Goal: Task Accomplishment & Management: Use online tool/utility

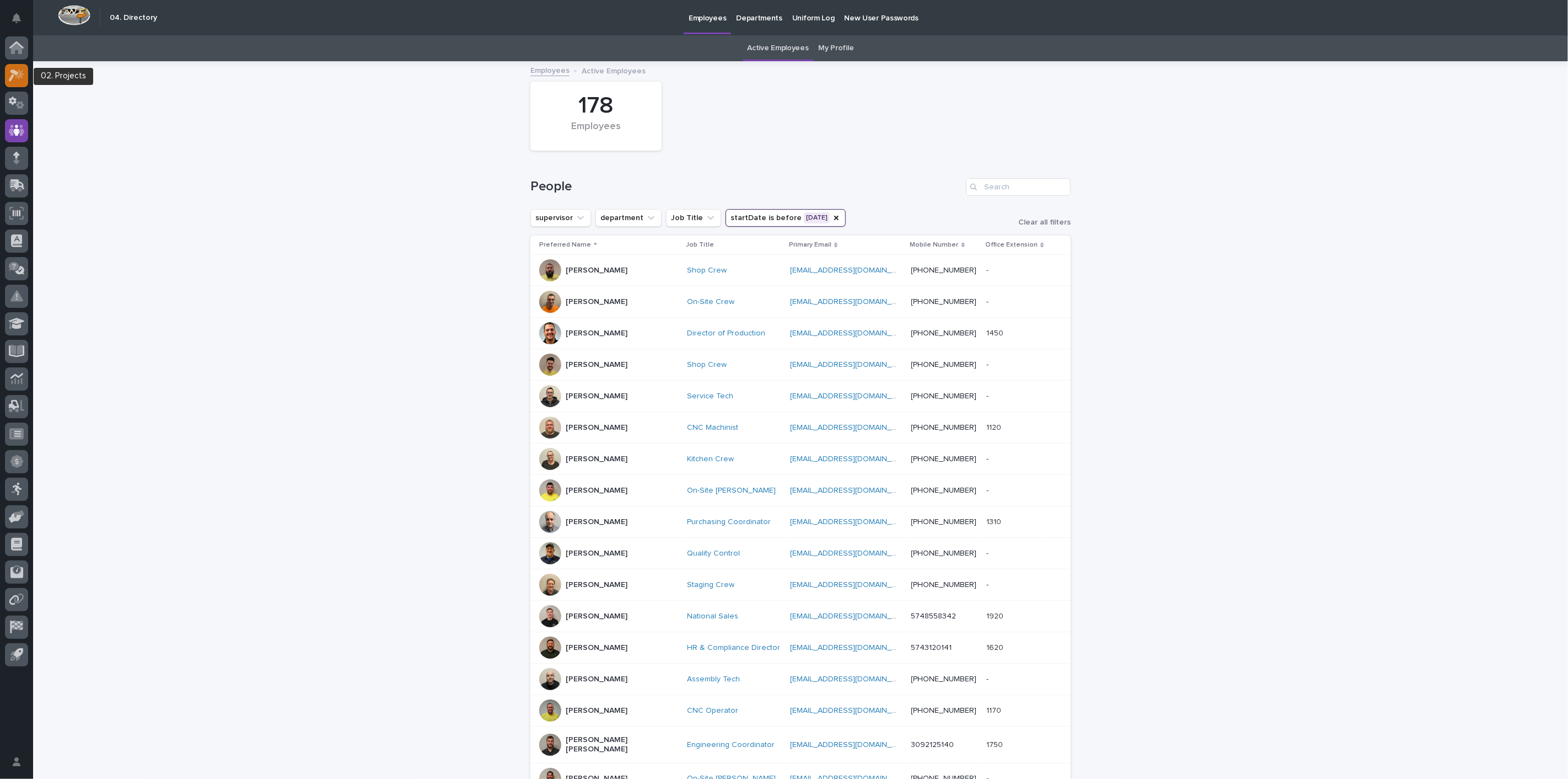
click at [12, 75] on icon at bounding box center [13, 76] width 10 height 12
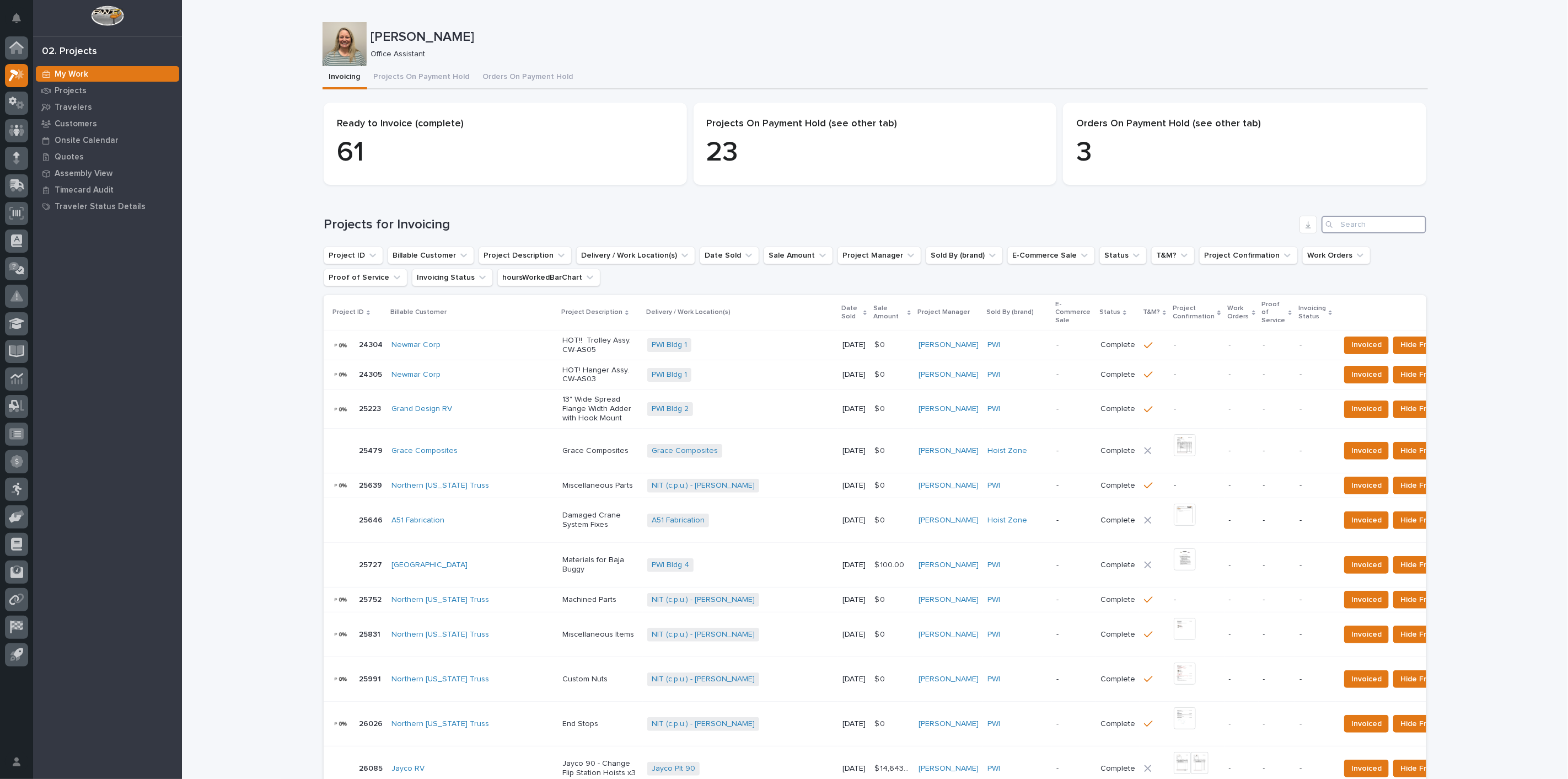
click at [1339, 216] on input "Search" at bounding box center [1374, 224] width 105 height 18
click at [1339, 225] on input "Search" at bounding box center [1374, 224] width 105 height 18
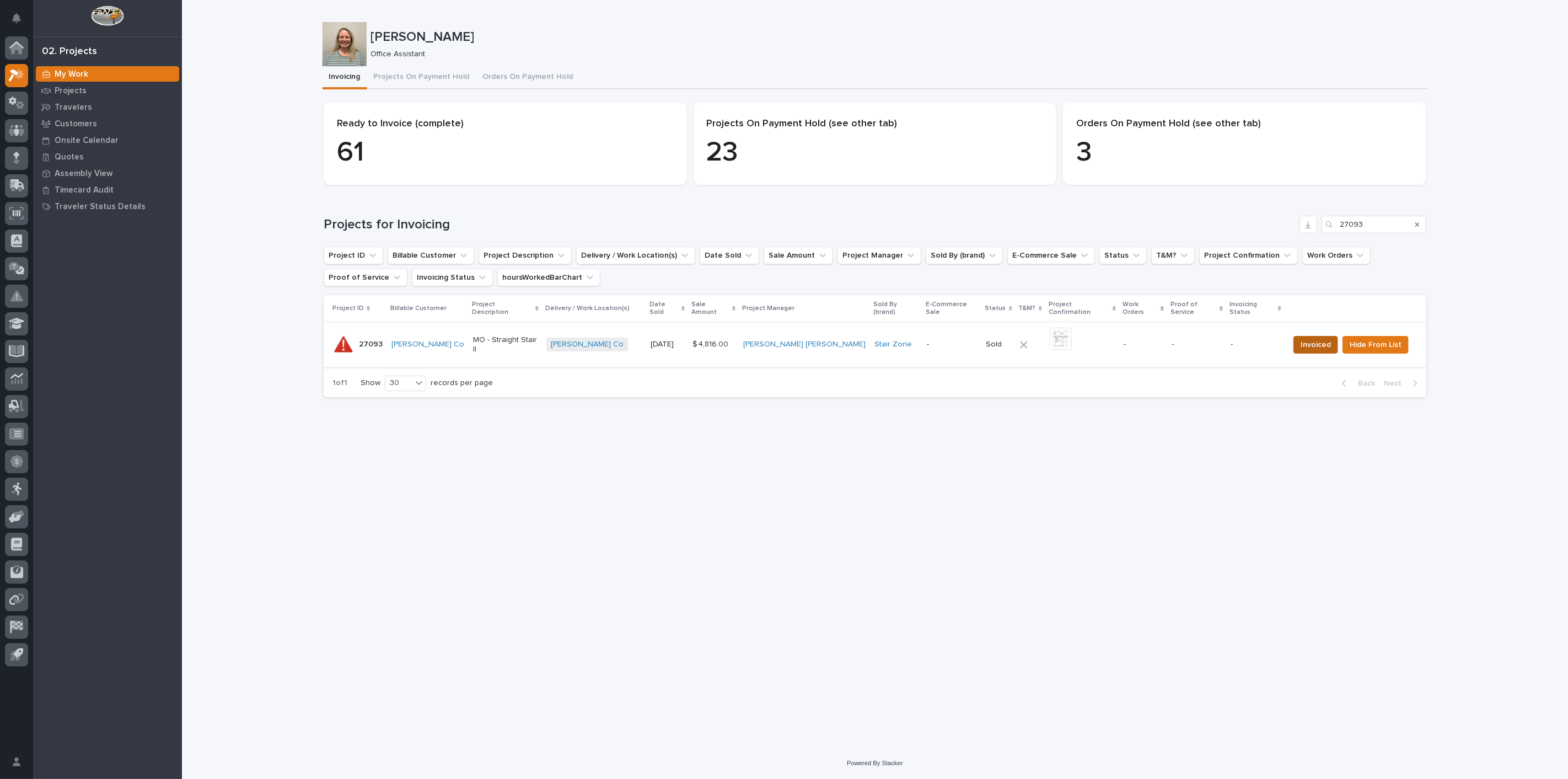
click at [1305, 342] on span "Invoiced" at bounding box center [1316, 345] width 30 height 13
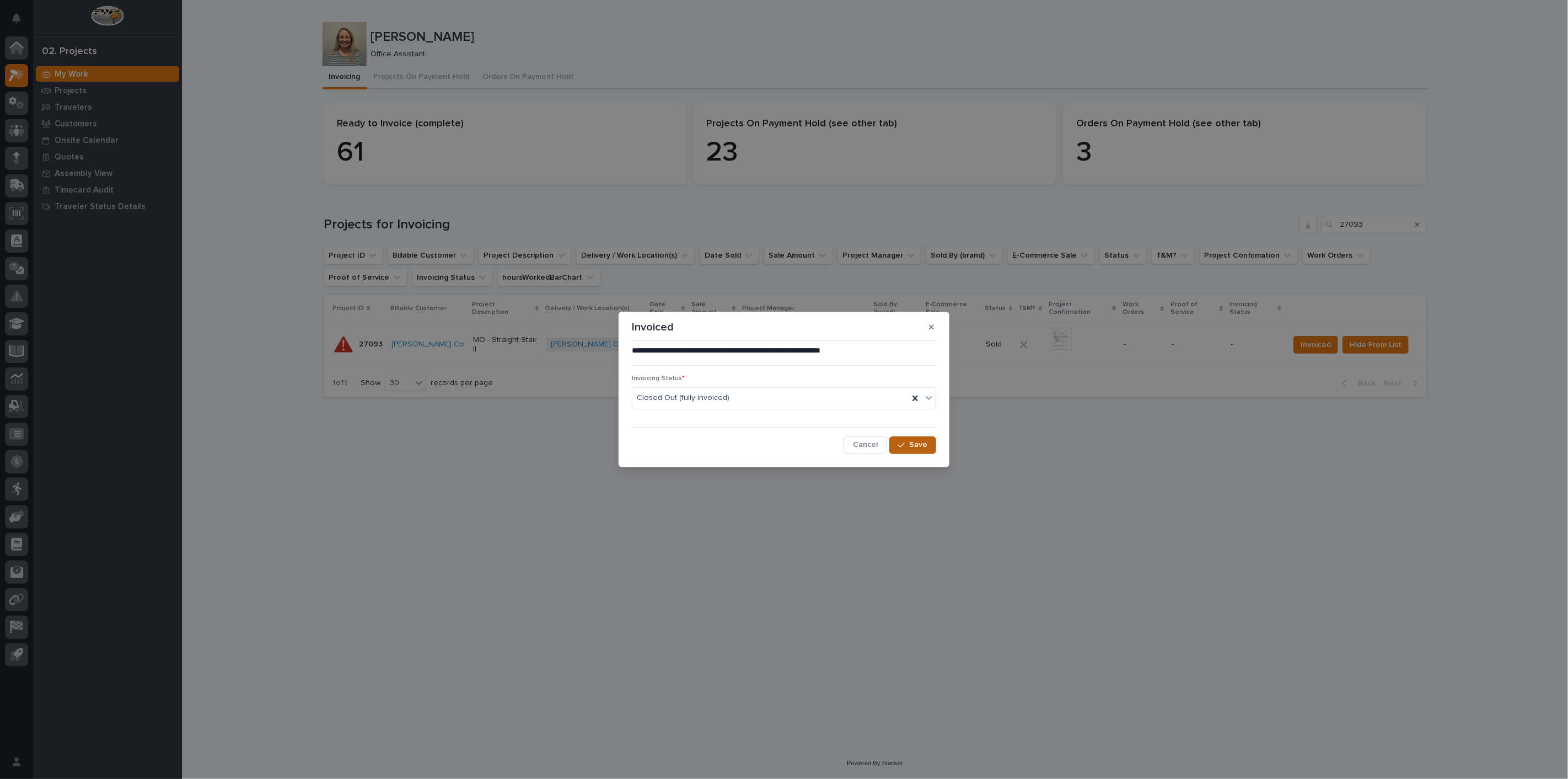
click at [920, 442] on span "Save" at bounding box center [919, 445] width 18 height 10
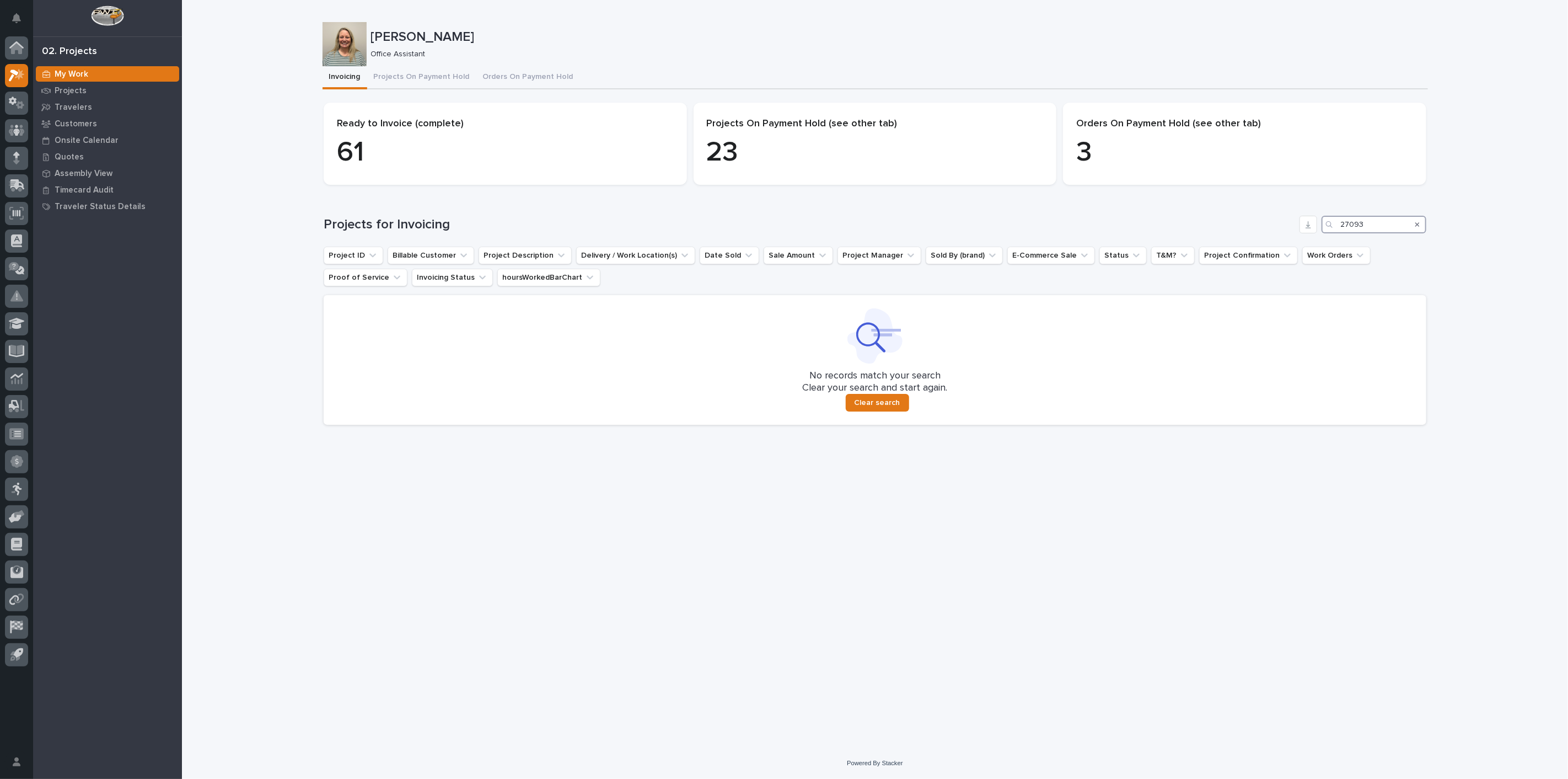
click at [1371, 227] on input "27093" at bounding box center [1374, 224] width 105 height 18
type input "2"
type input "26664"
click at [72, 94] on p "Projects" at bounding box center [71, 91] width 32 height 10
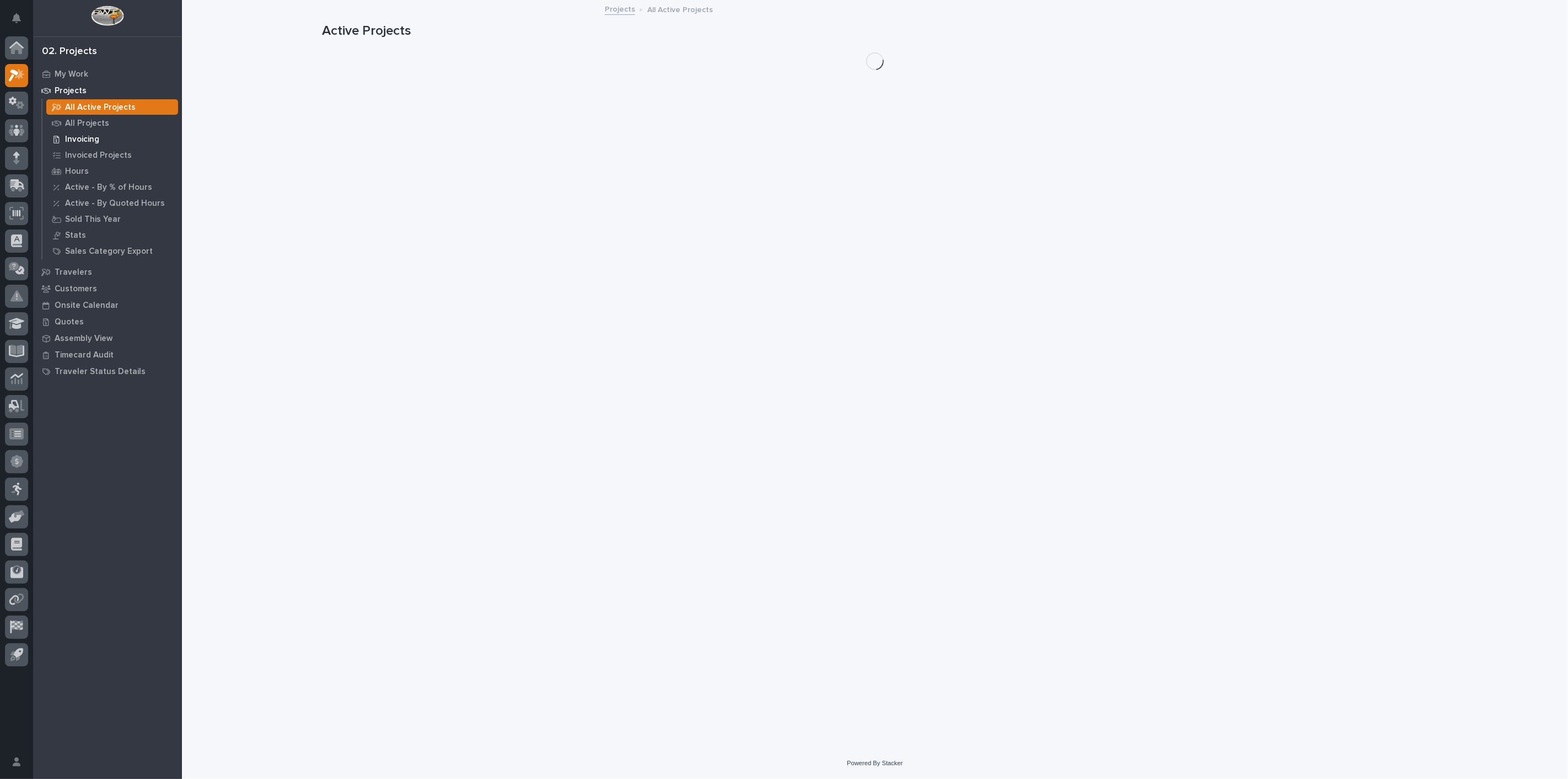
click at [74, 138] on p "Invoicing" at bounding box center [82, 139] width 34 height 10
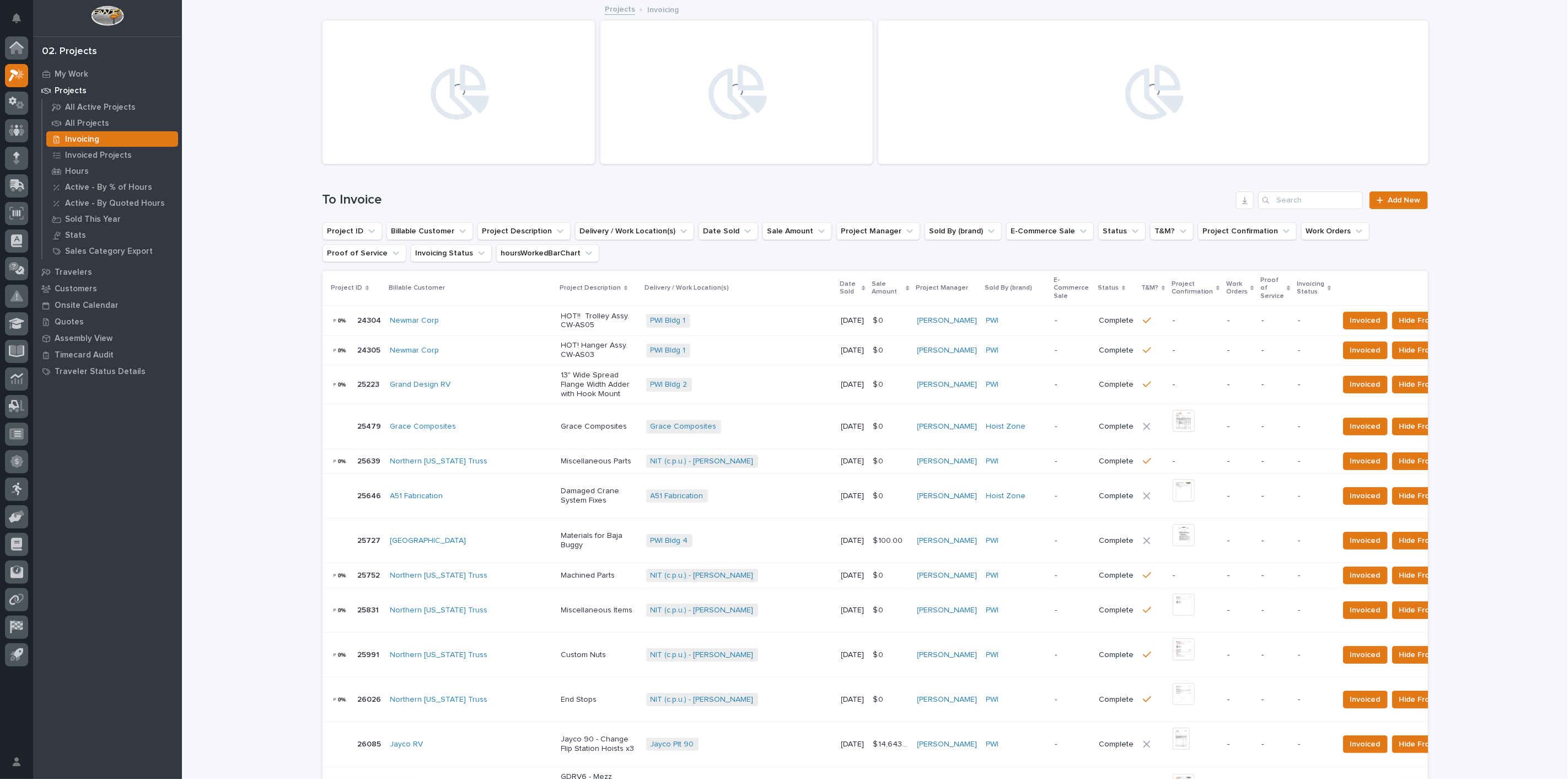
click at [96, 138] on p "Invoicing" at bounding box center [82, 139] width 34 height 10
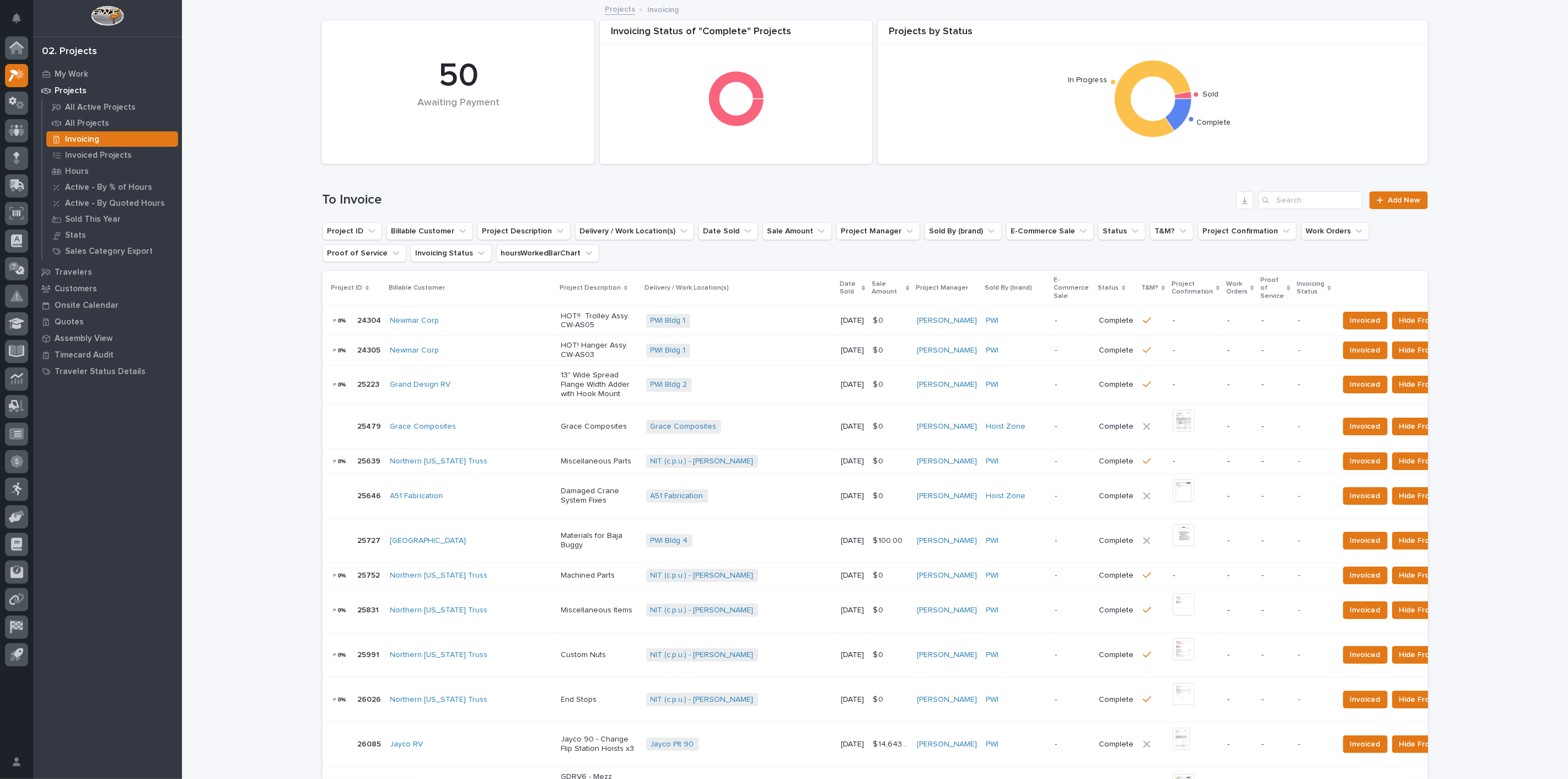
click at [1300, 196] on input "Search" at bounding box center [1311, 200] width 105 height 18
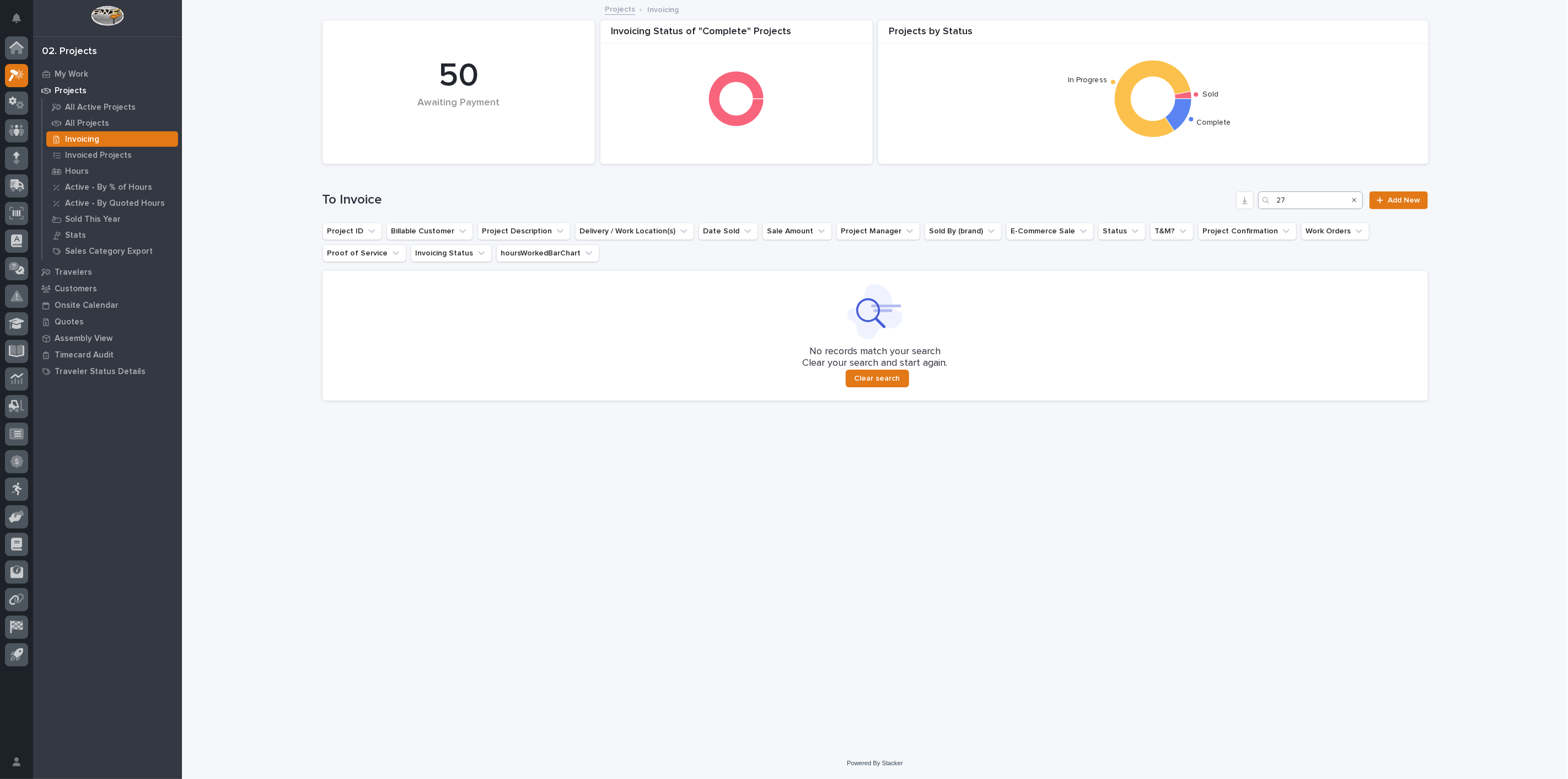
type input "2"
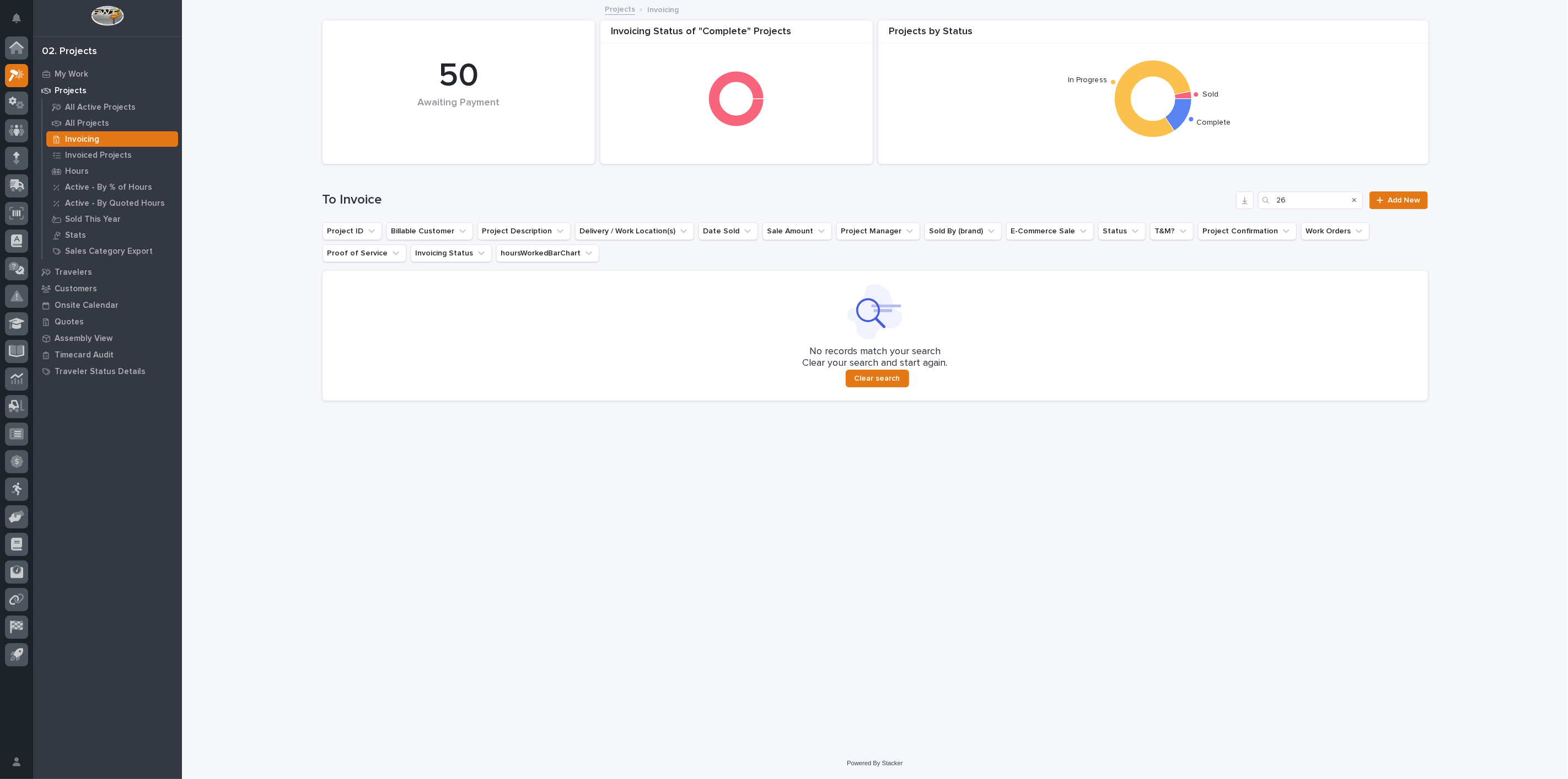
type input "2"
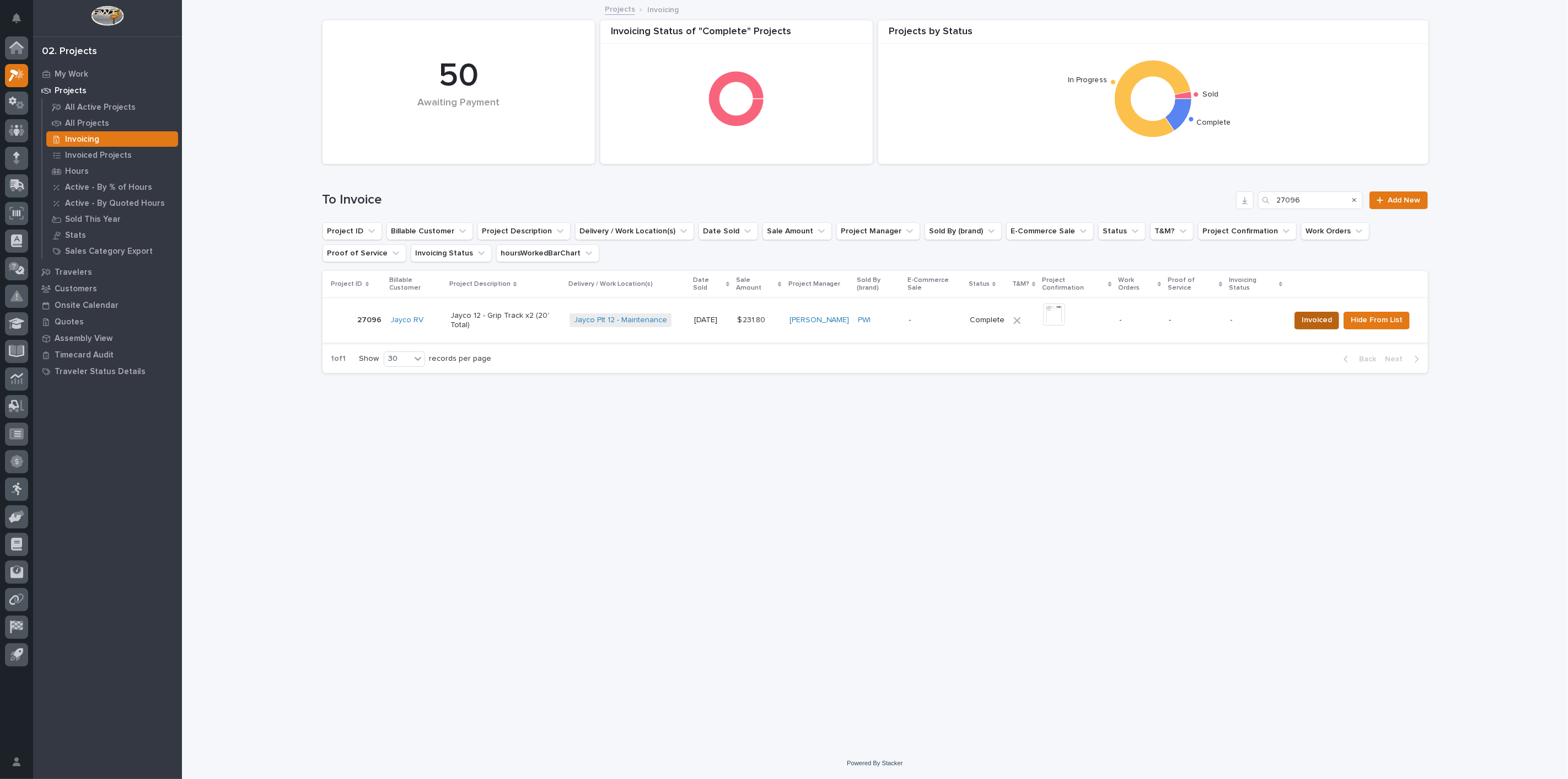
click at [1319, 313] on span "Invoiced" at bounding box center [1317, 320] width 30 height 13
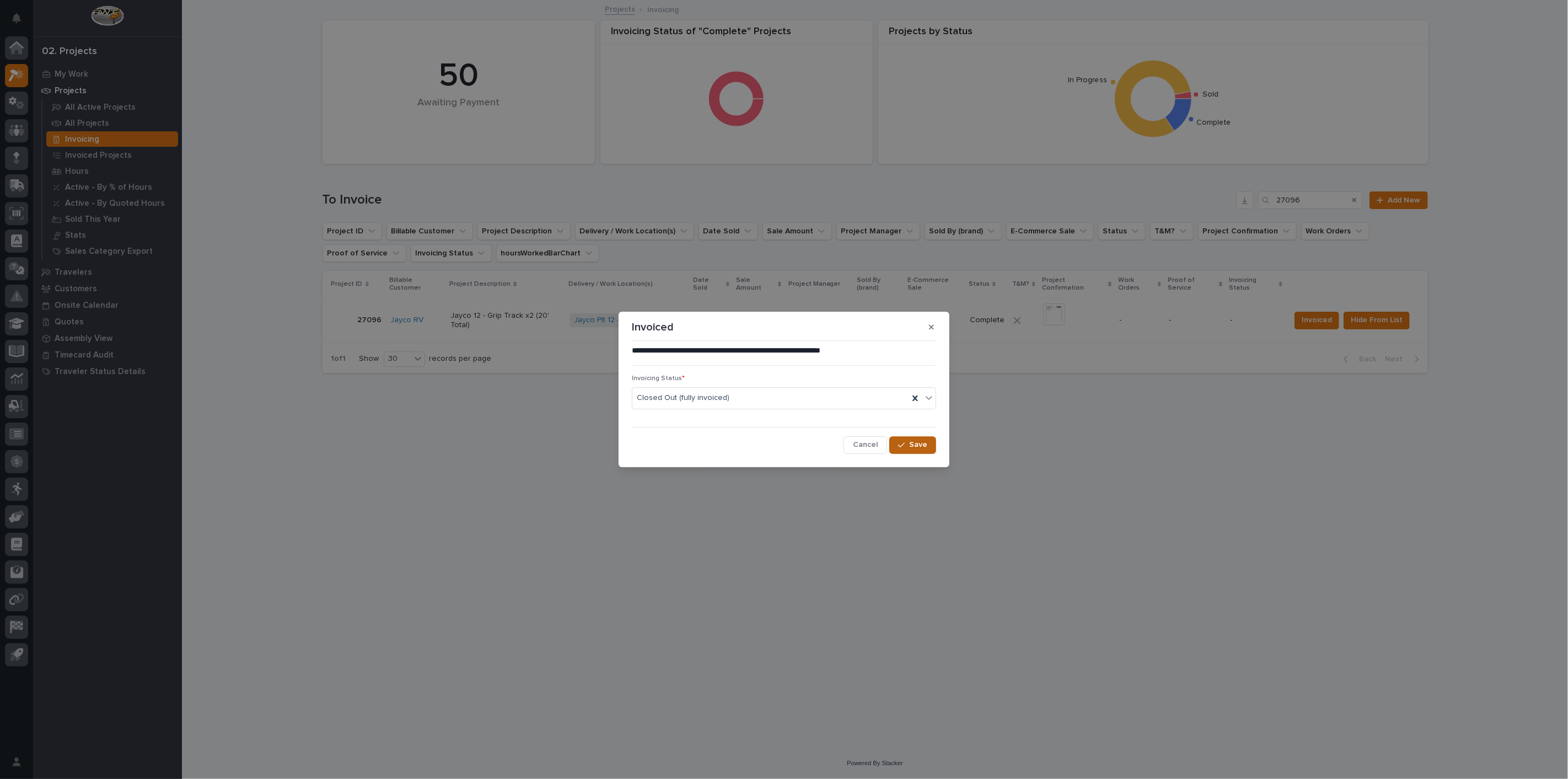
click at [923, 443] on span "Save" at bounding box center [919, 445] width 18 height 10
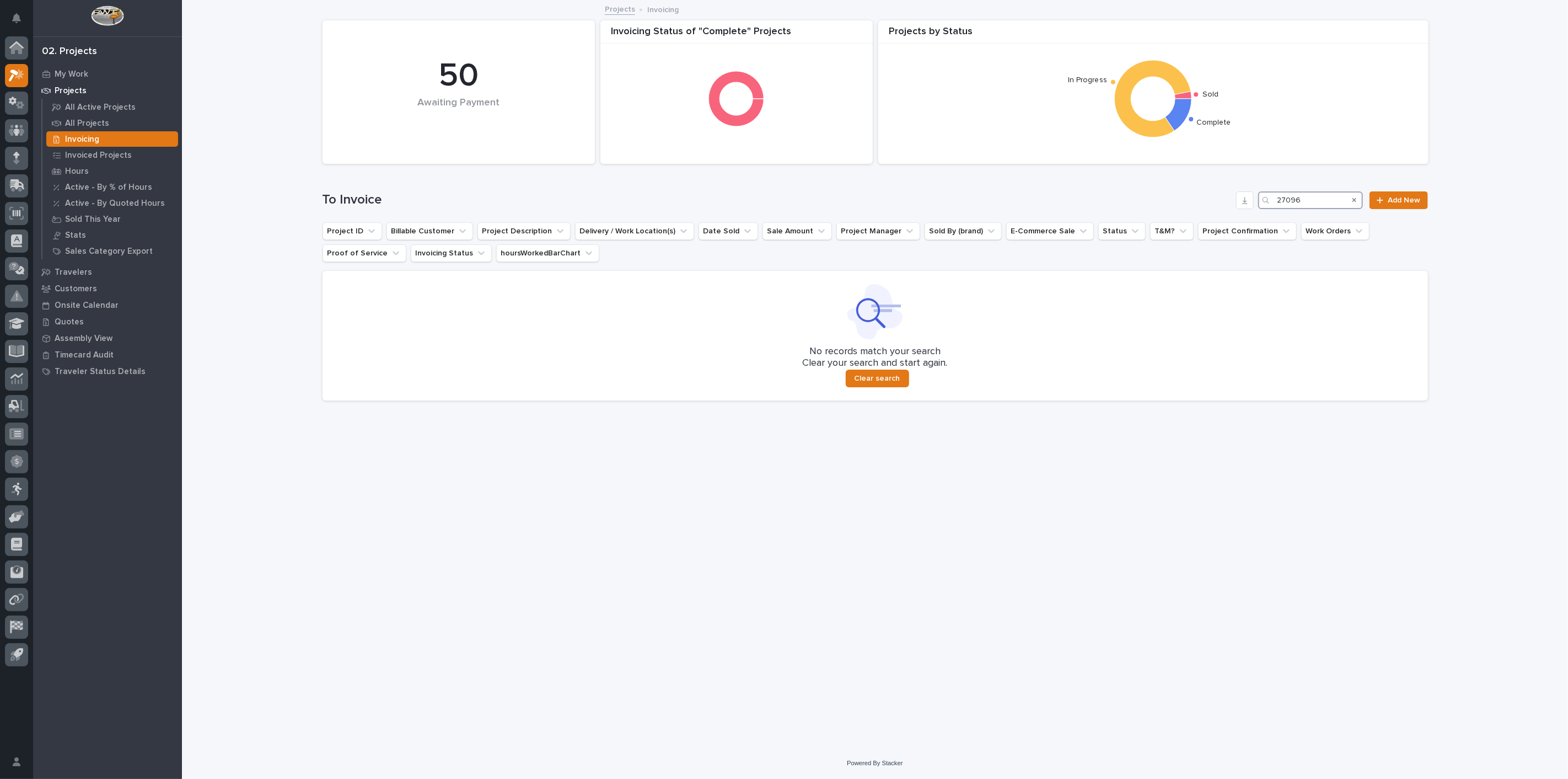
click at [1320, 198] on input "27096" at bounding box center [1311, 200] width 105 height 18
type input "2"
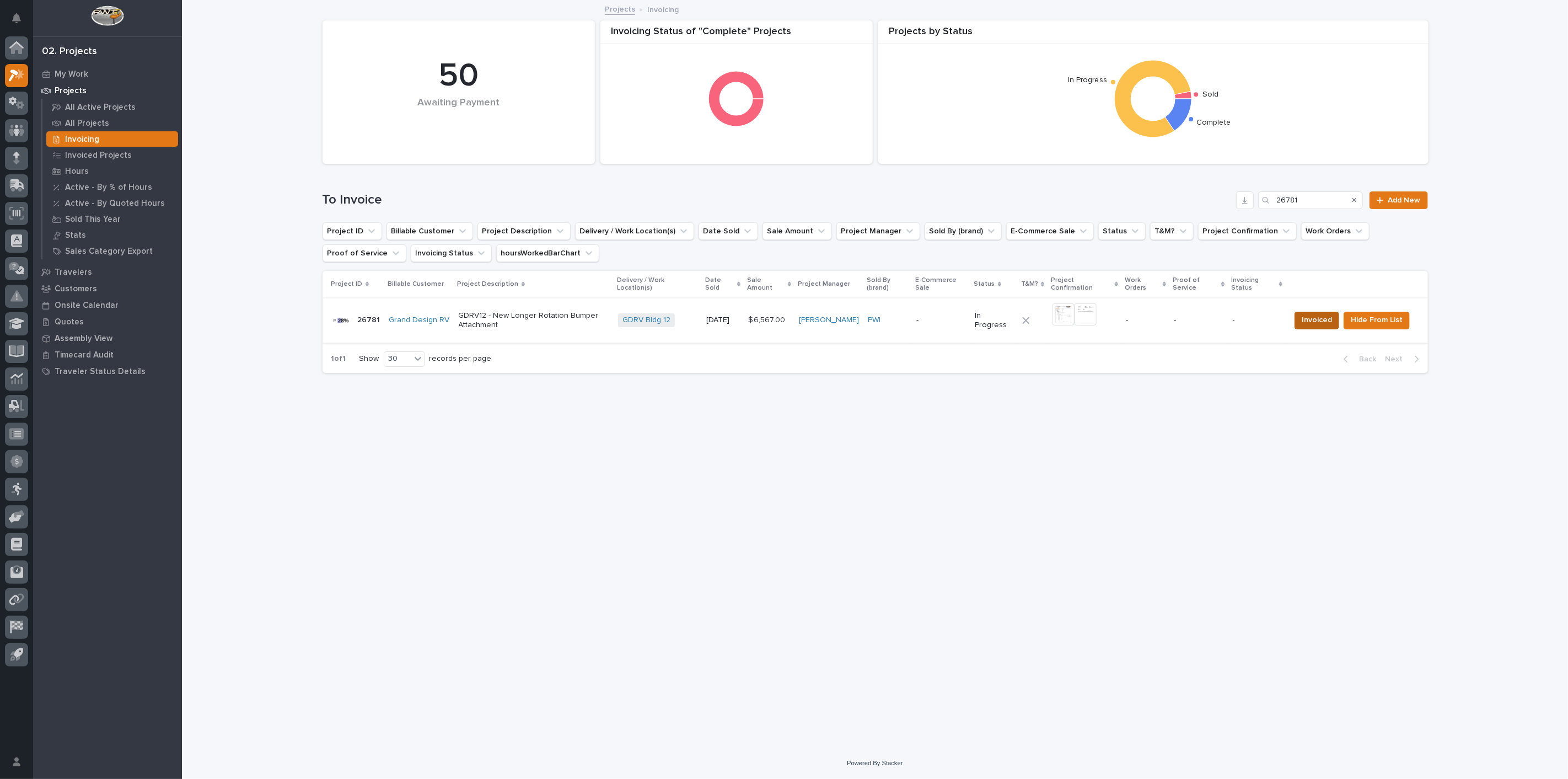
click at [1328, 319] on span "Invoiced" at bounding box center [1317, 320] width 30 height 13
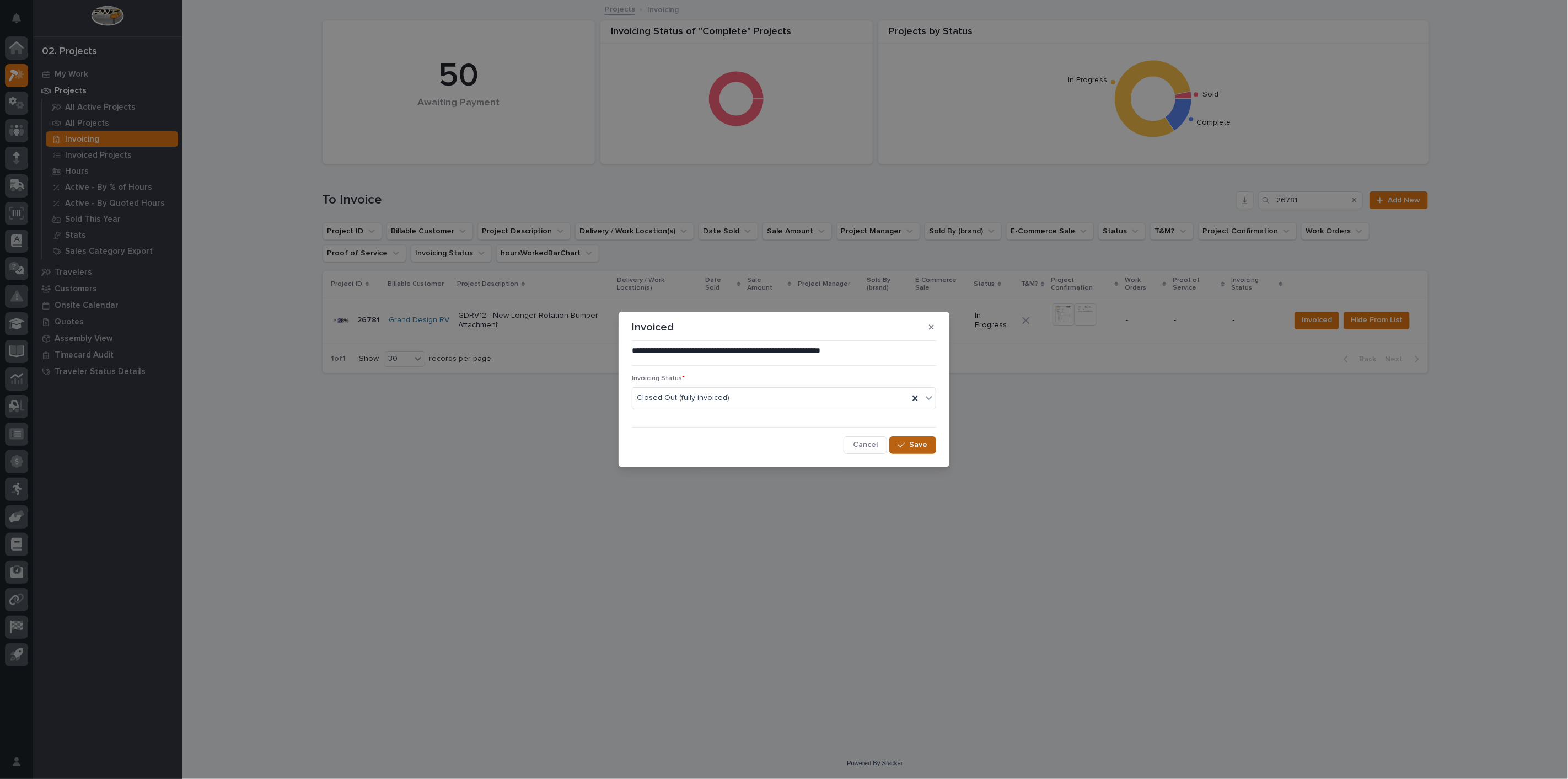
click at [922, 449] on span "Save" at bounding box center [919, 445] width 18 height 10
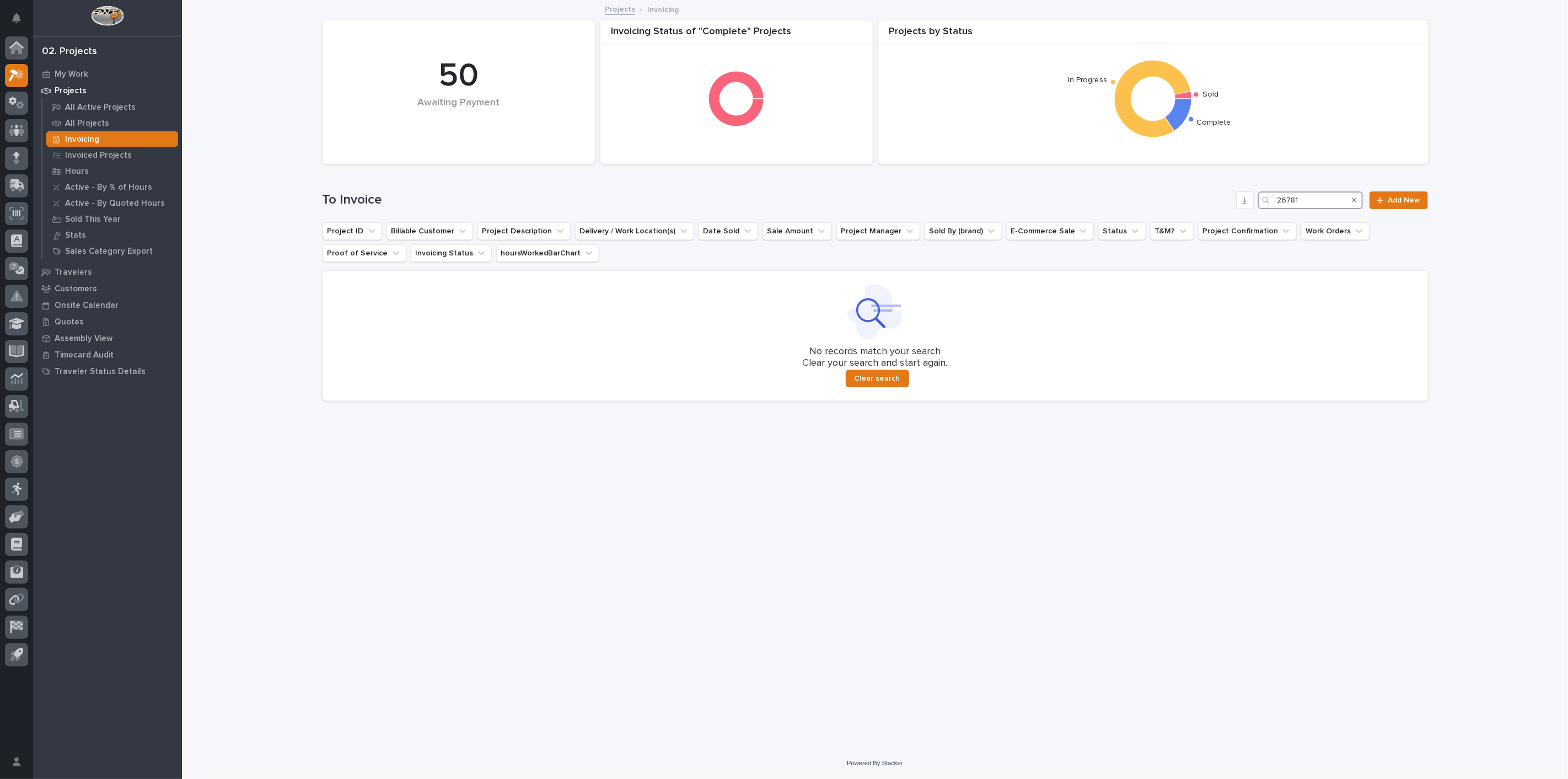
click at [1319, 199] on input "26781" at bounding box center [1311, 200] width 105 height 18
type input "2"
type input "4"
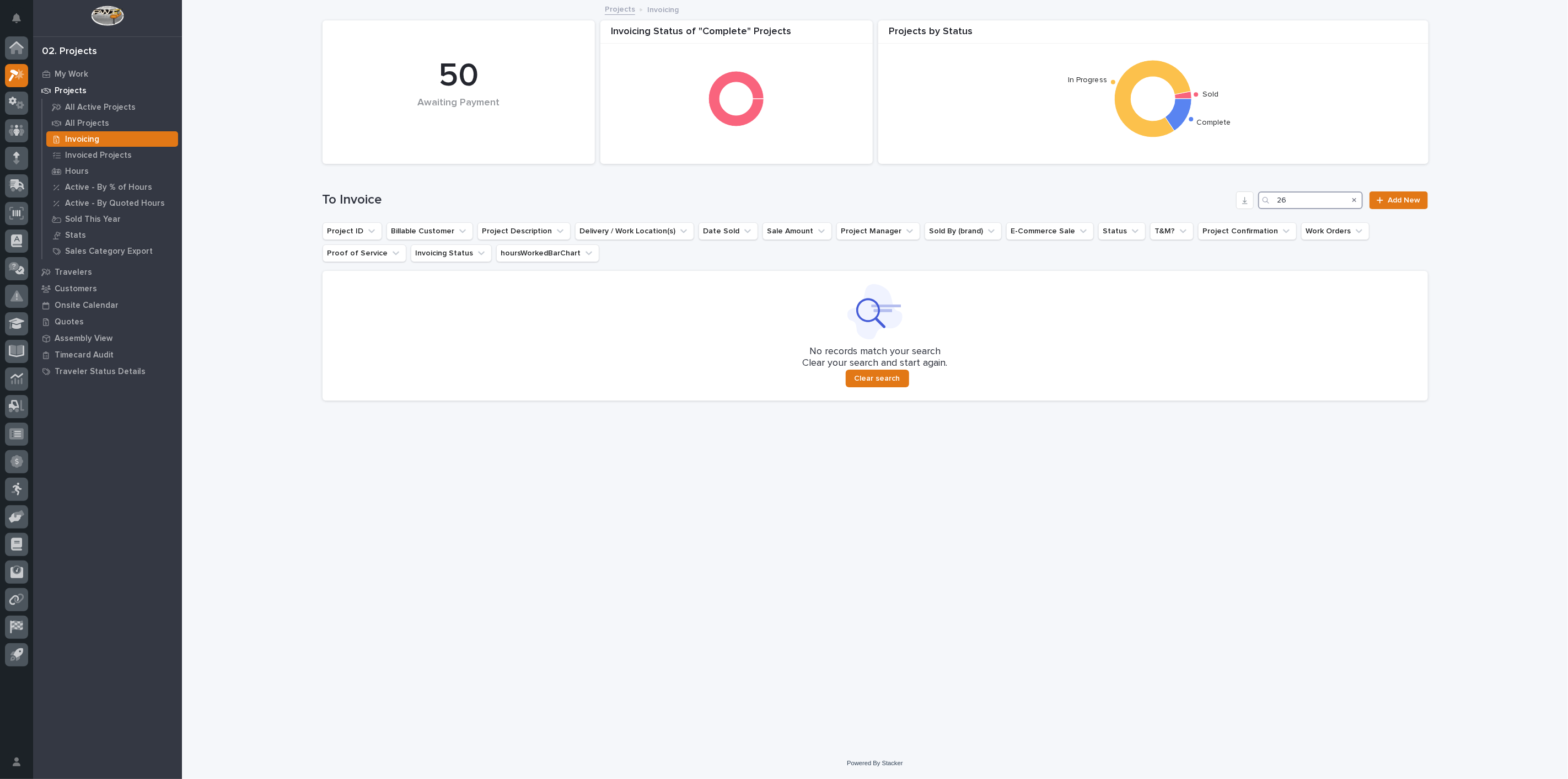
type input "2"
type input "26774"
click at [20, 132] on icon at bounding box center [16, 130] width 16 height 13
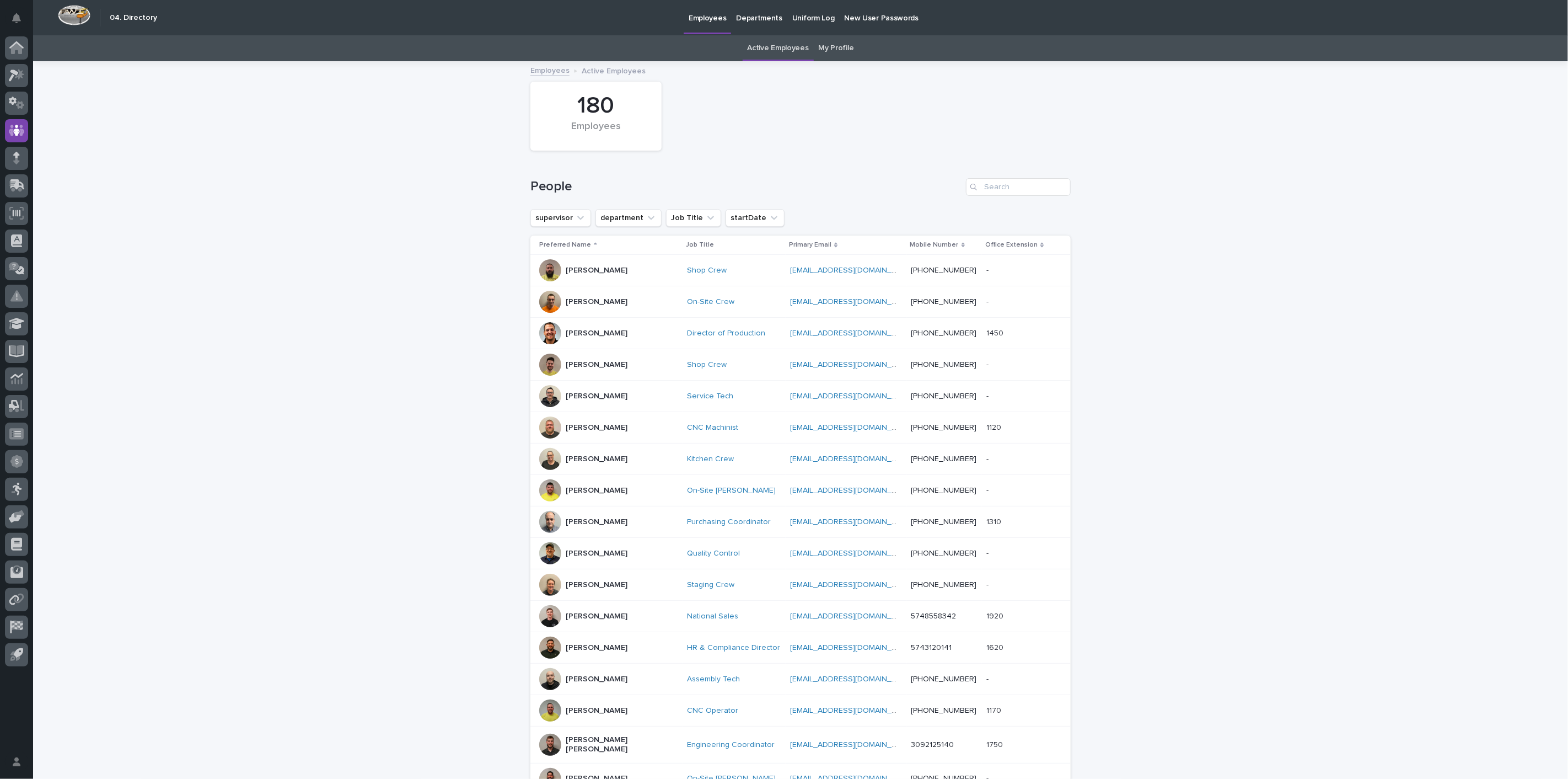
click at [781, 47] on link "Active Employees" at bounding box center [778, 48] width 61 height 26
click at [832, 48] on link "My Profile" at bounding box center [836, 48] width 35 height 26
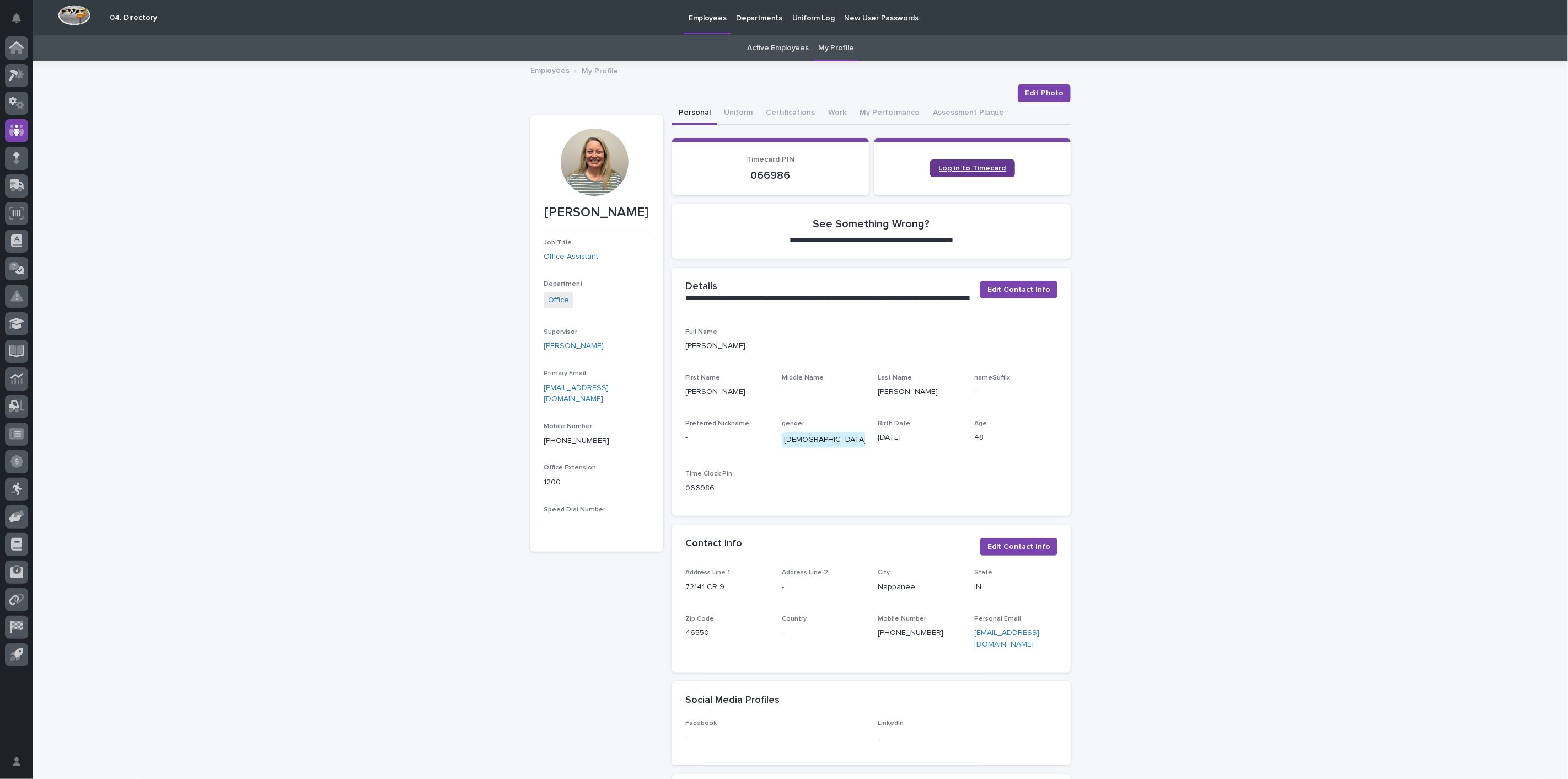
click at [976, 164] on span "Log in to Timecard" at bounding box center [973, 168] width 68 height 8
